Goal: Information Seeking & Learning: Learn about a topic

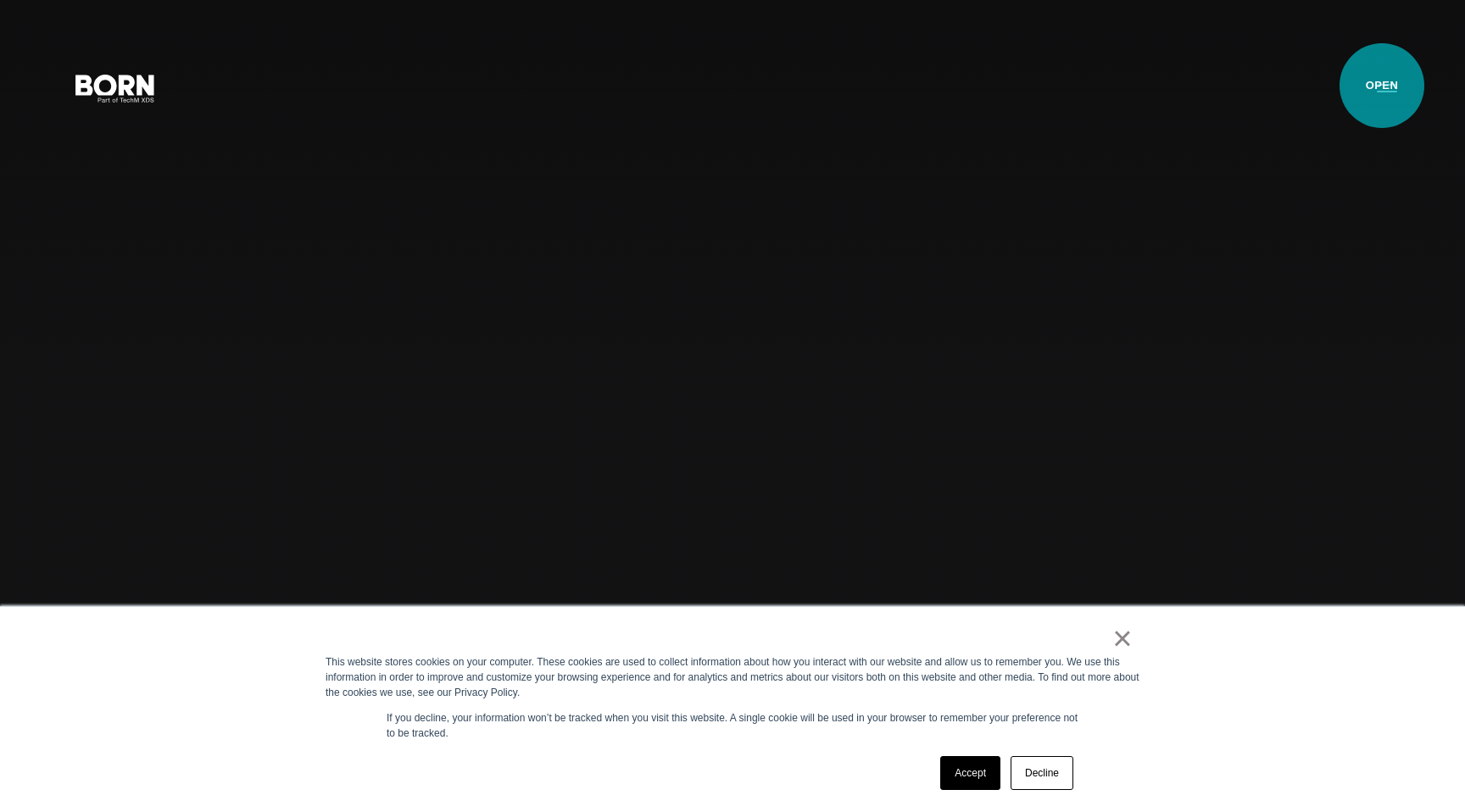
click at [1382, 86] on button "Primary Menu" at bounding box center [1386, 87] width 40 height 36
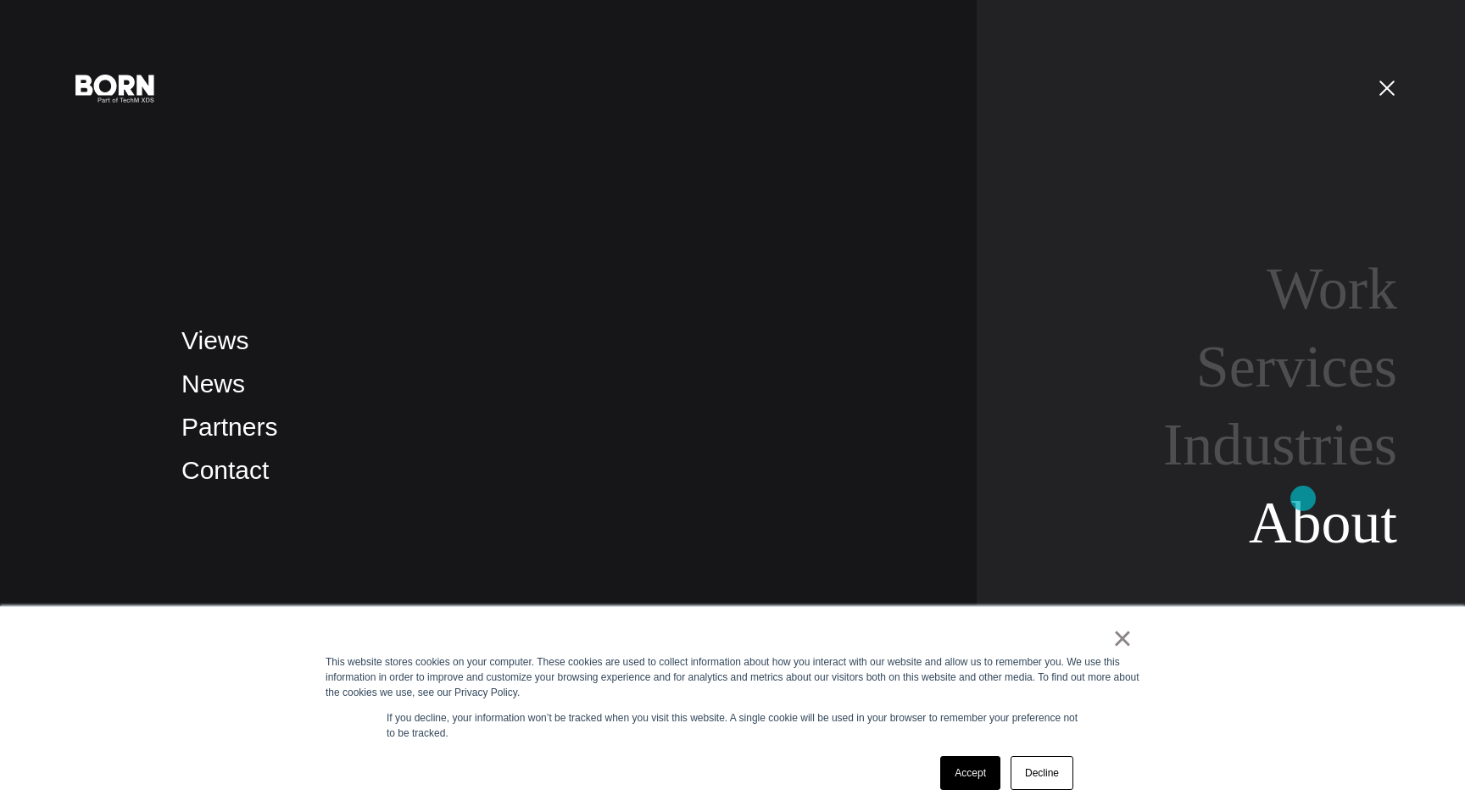
click at [1303, 498] on link "About" at bounding box center [1323, 522] width 148 height 65
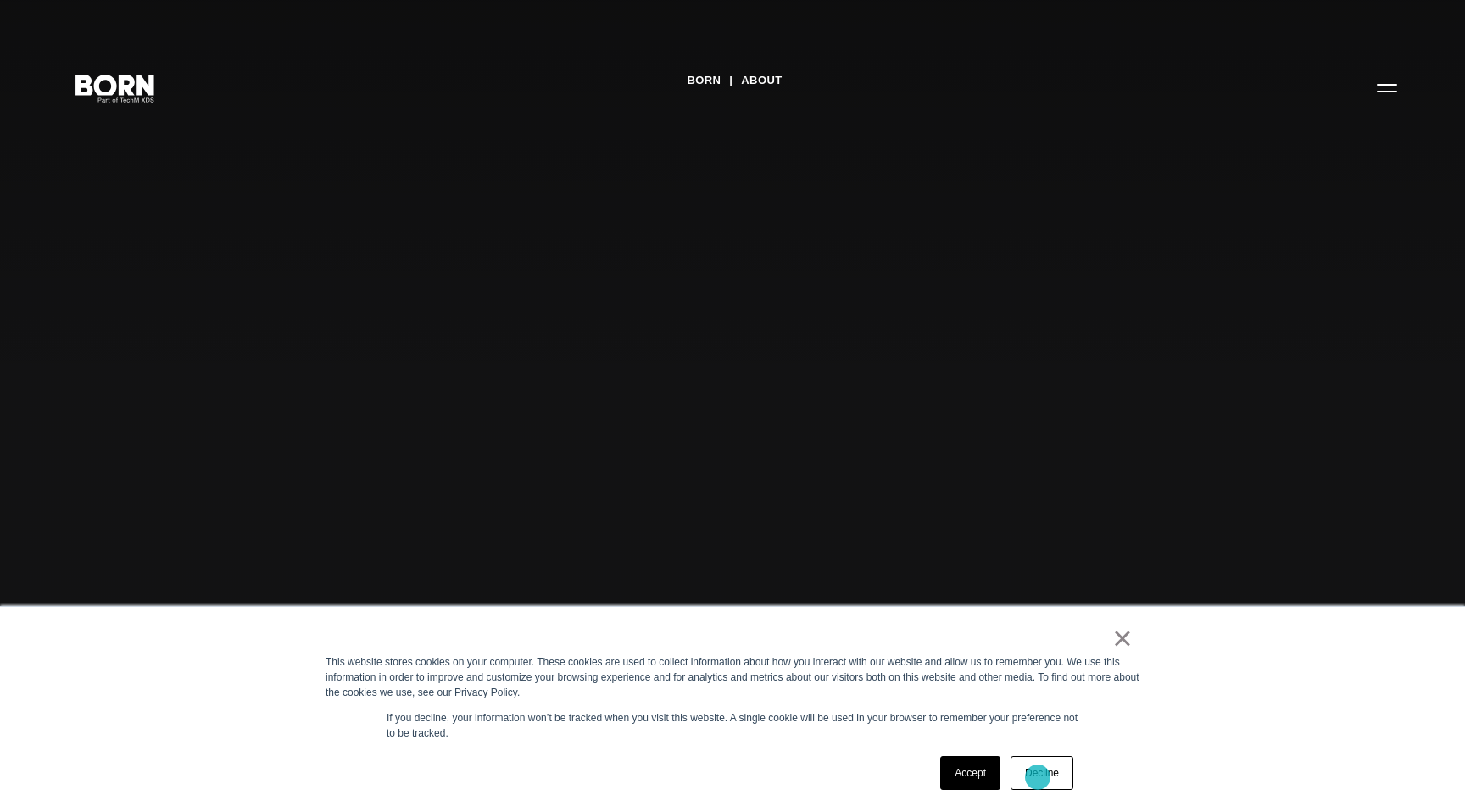
click at [1038, 777] on link "Decline" at bounding box center [1041, 773] width 63 height 34
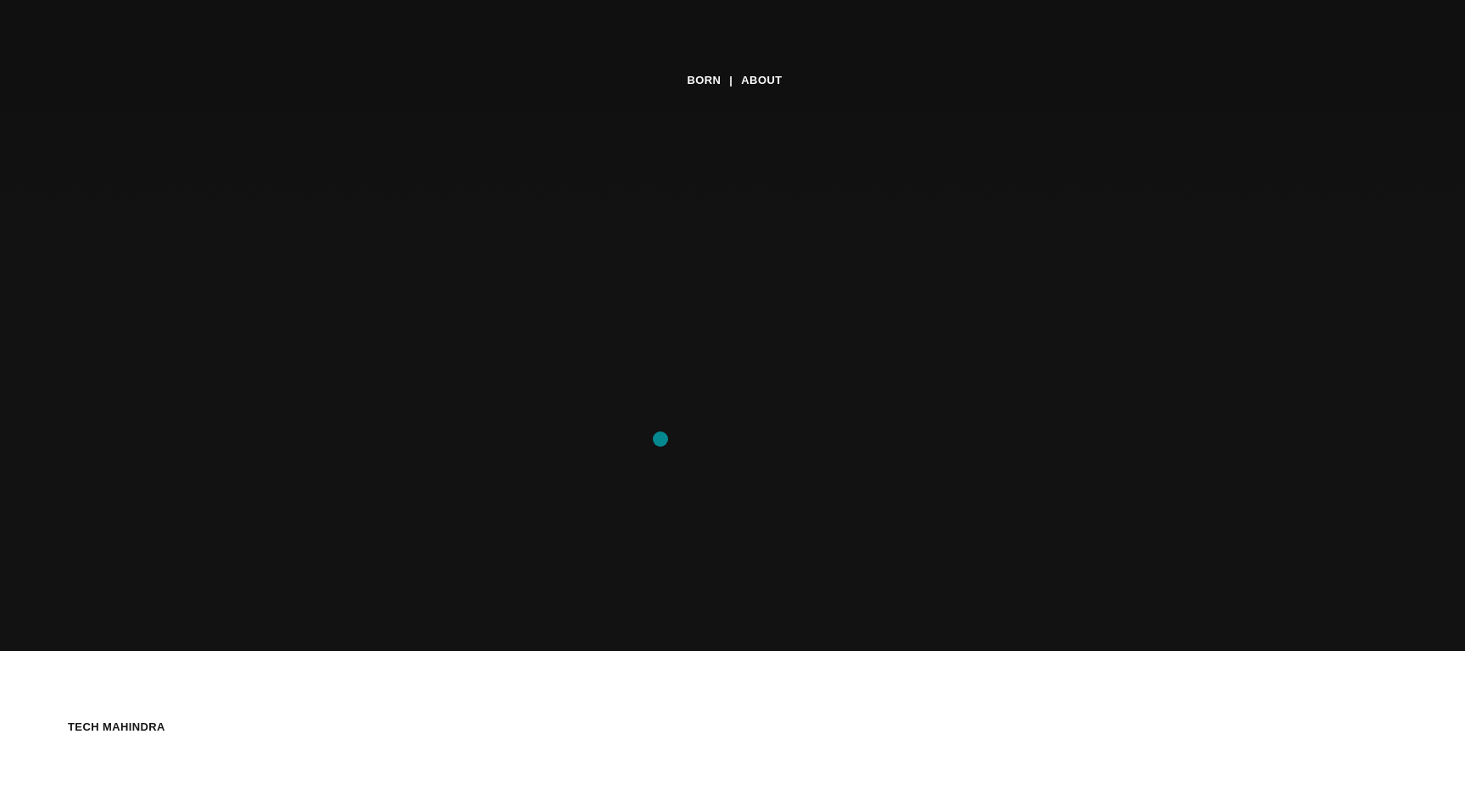
scroll to position [168, 0]
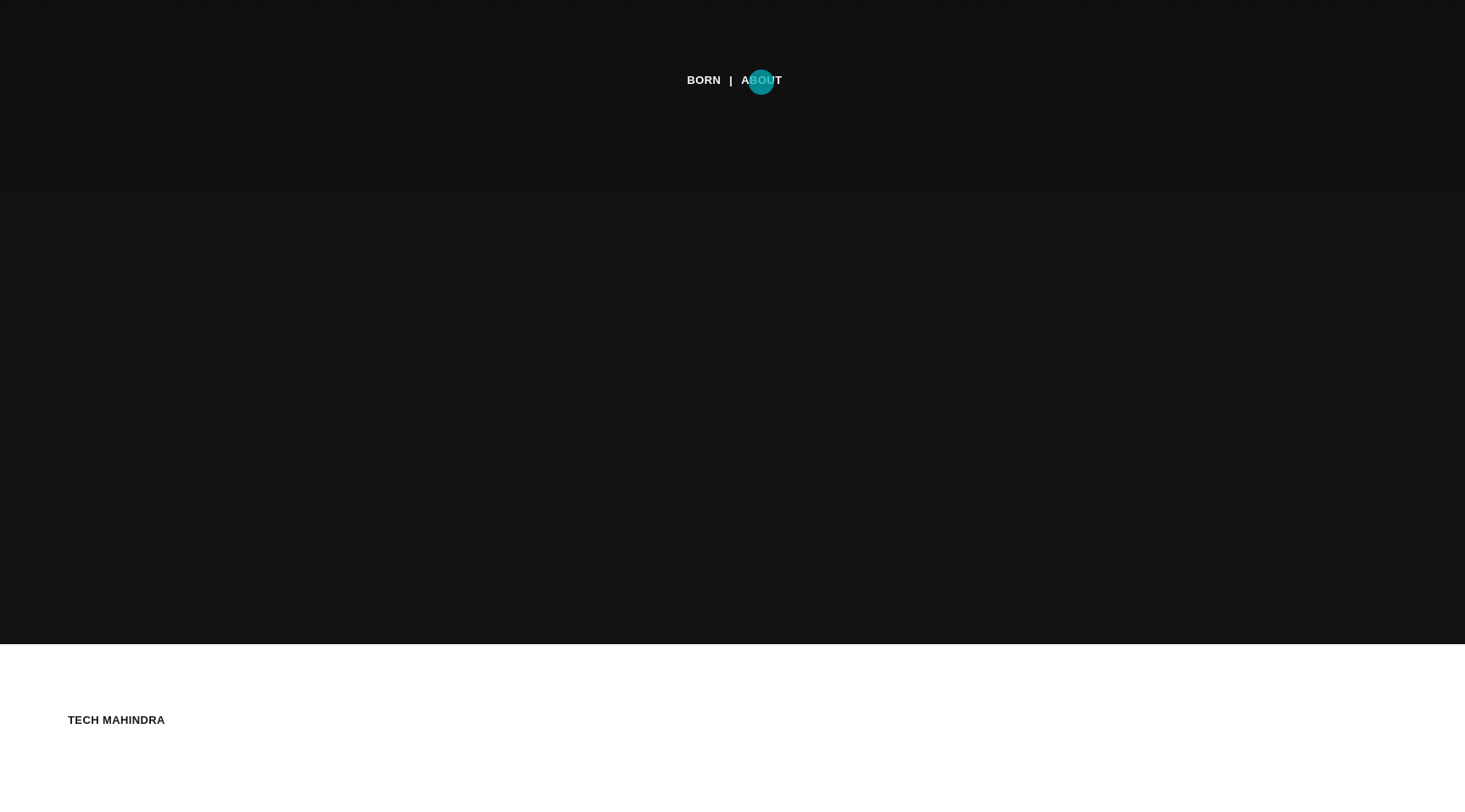
click at [762, 82] on link "About" at bounding box center [761, 81] width 40 height 26
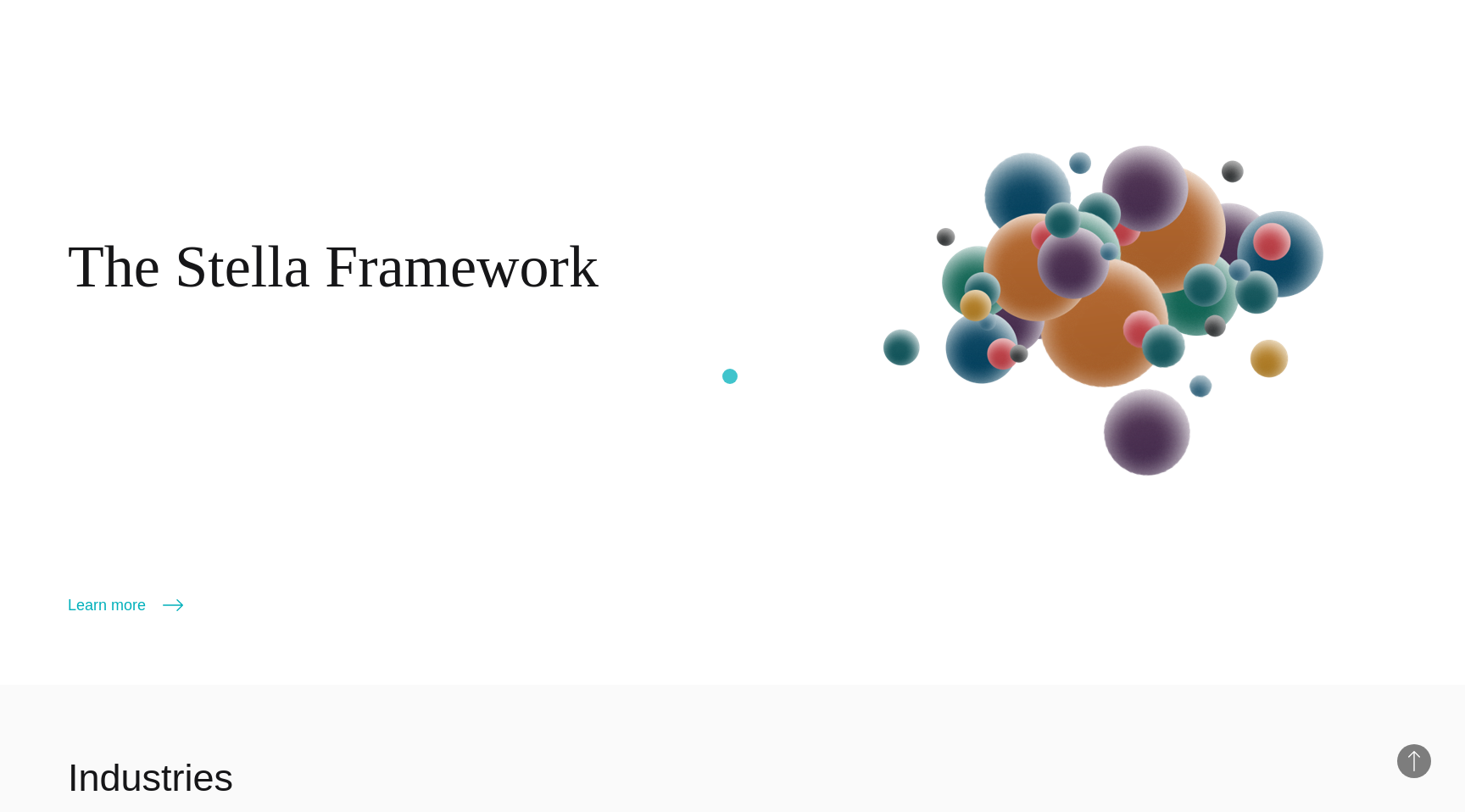
scroll to position [2587, 0]
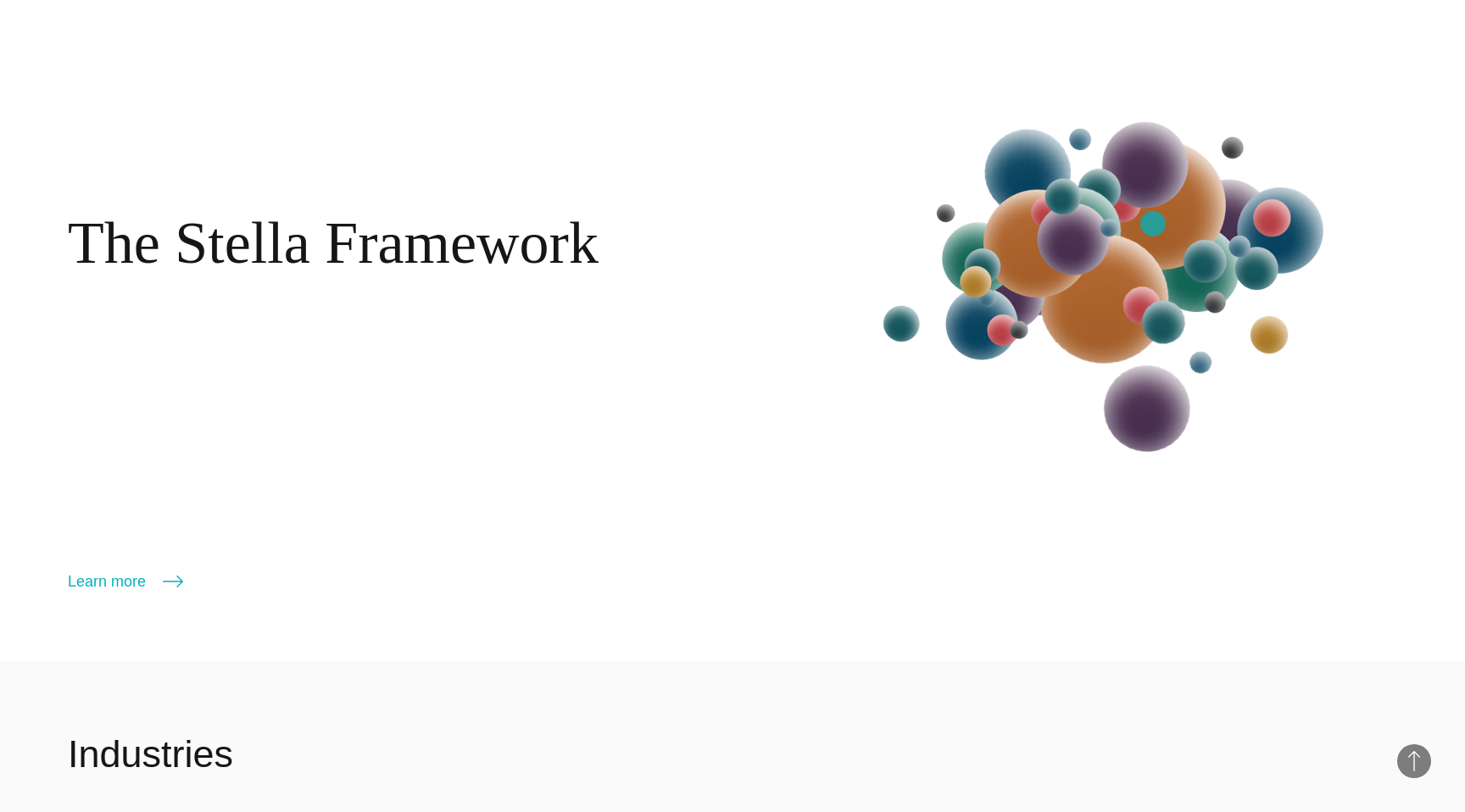
click at [1153, 224] on img at bounding box center [1112, 277] width 526 height 550
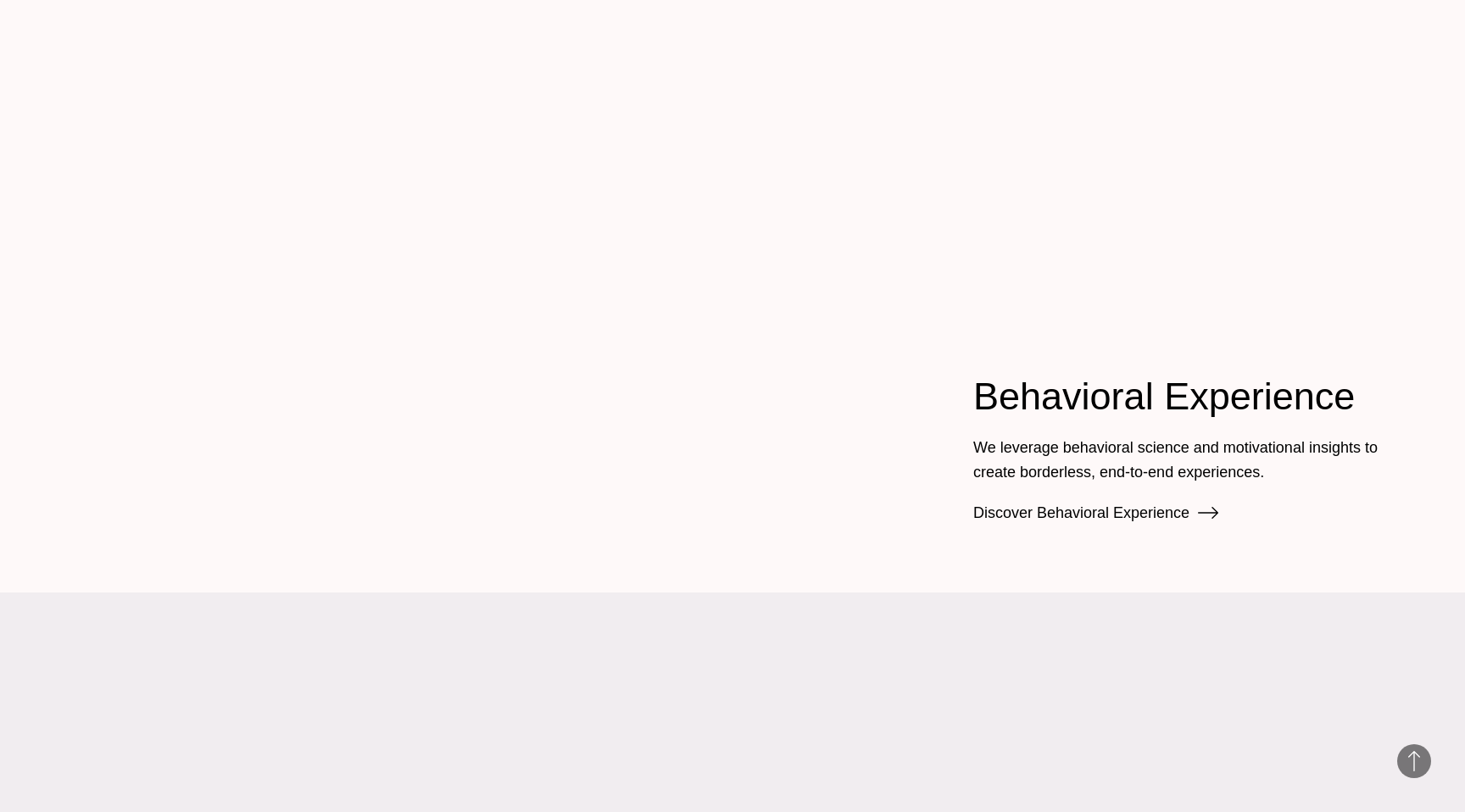
scroll to position [2692, 0]
